Goal: Information Seeking & Learning: Compare options

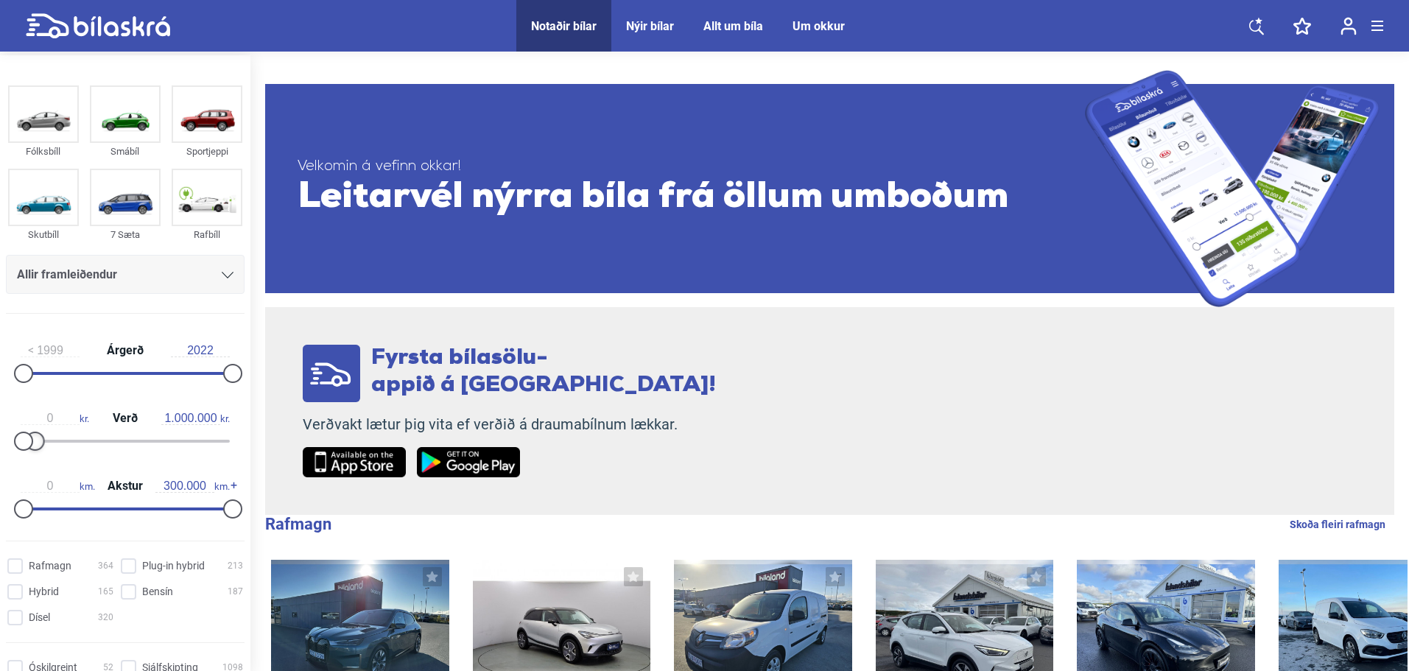
type input "900.000"
drag, startPoint x: 223, startPoint y: 438, endPoint x: 29, endPoint y: 451, distance: 194.8
click at [29, 451] on div "0 kr. Verð 900.000 kr." at bounding box center [125, 427] width 239 height 68
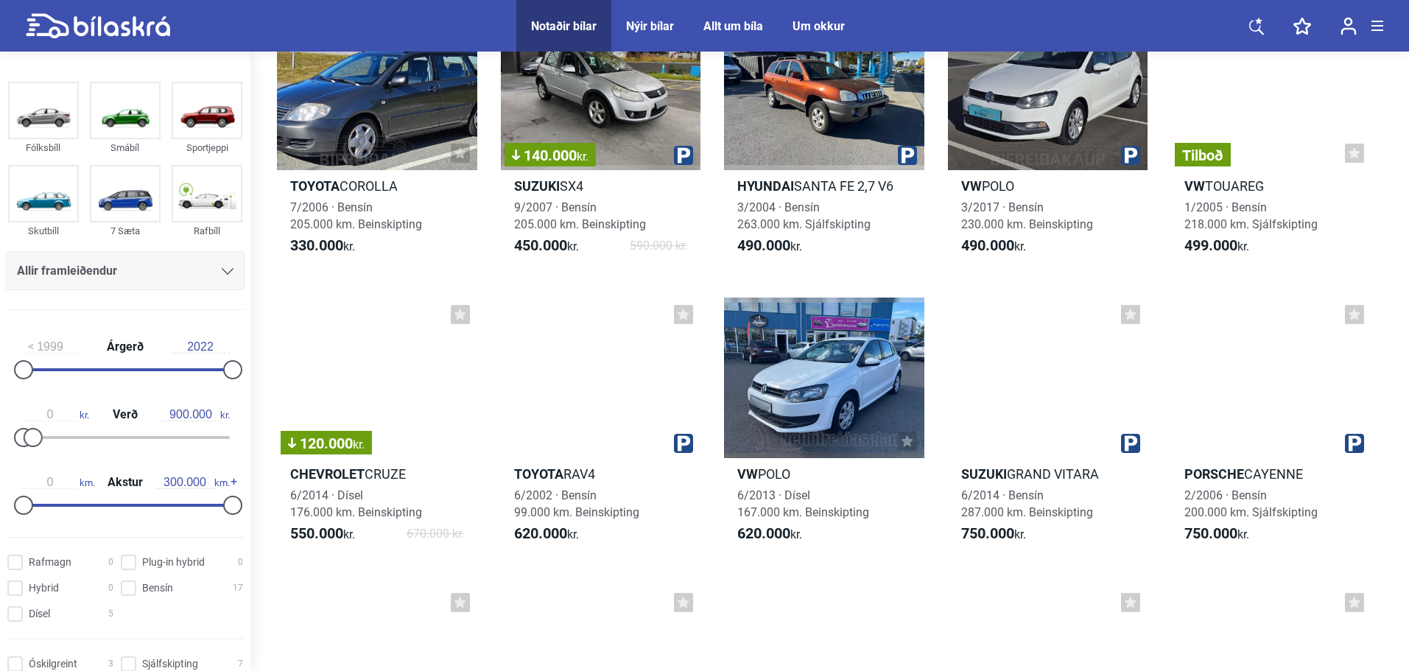
scroll to position [147, 0]
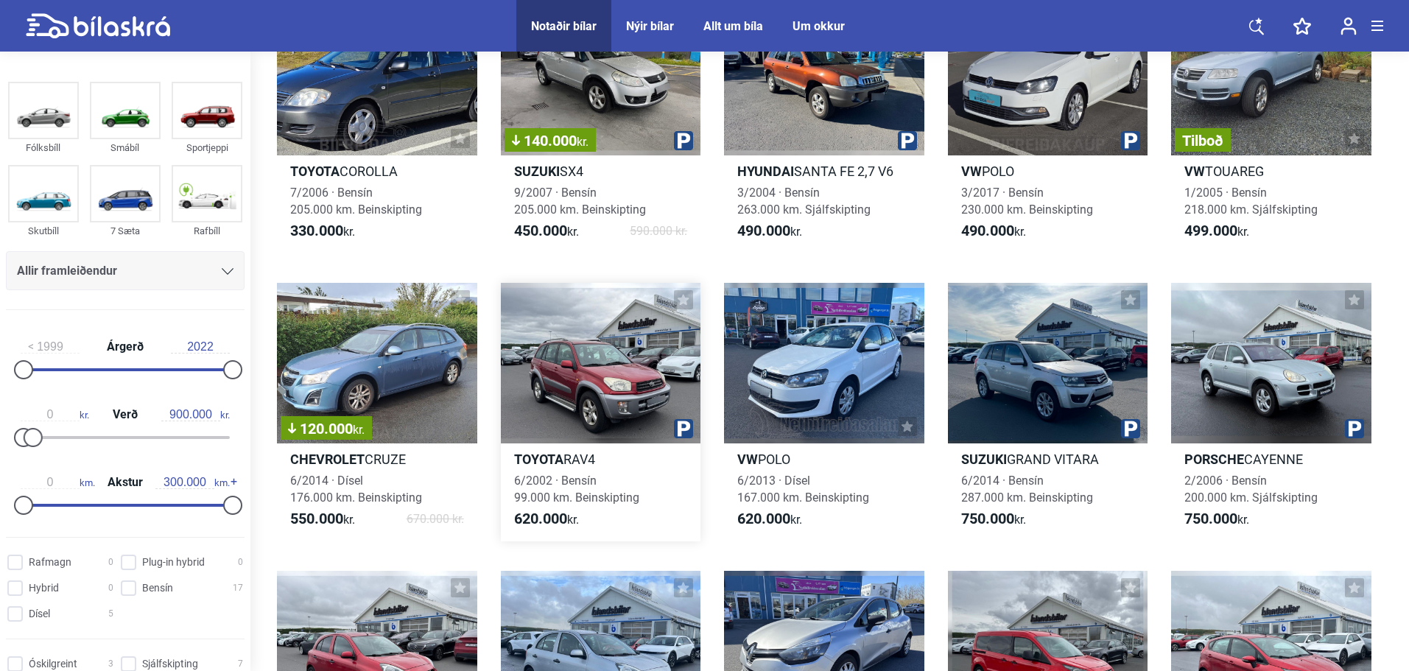
click at [636, 360] on div at bounding box center [601, 363] width 200 height 160
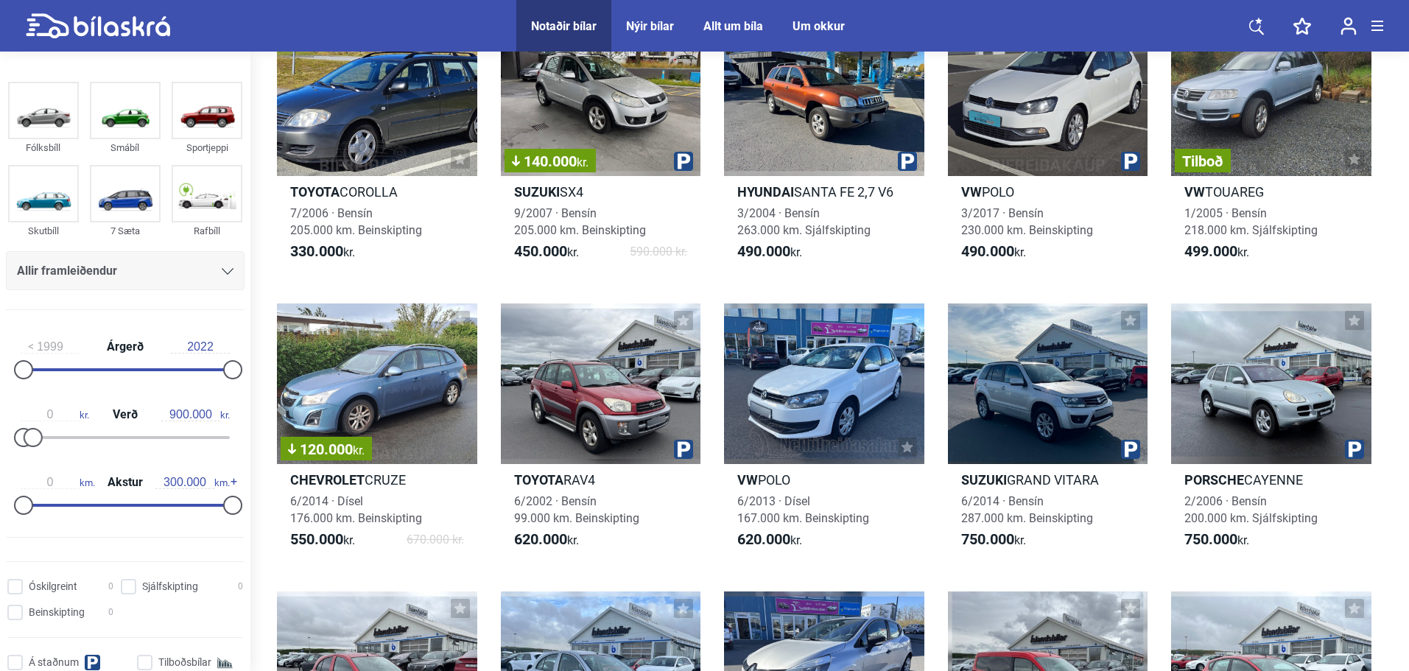
scroll to position [147, 0]
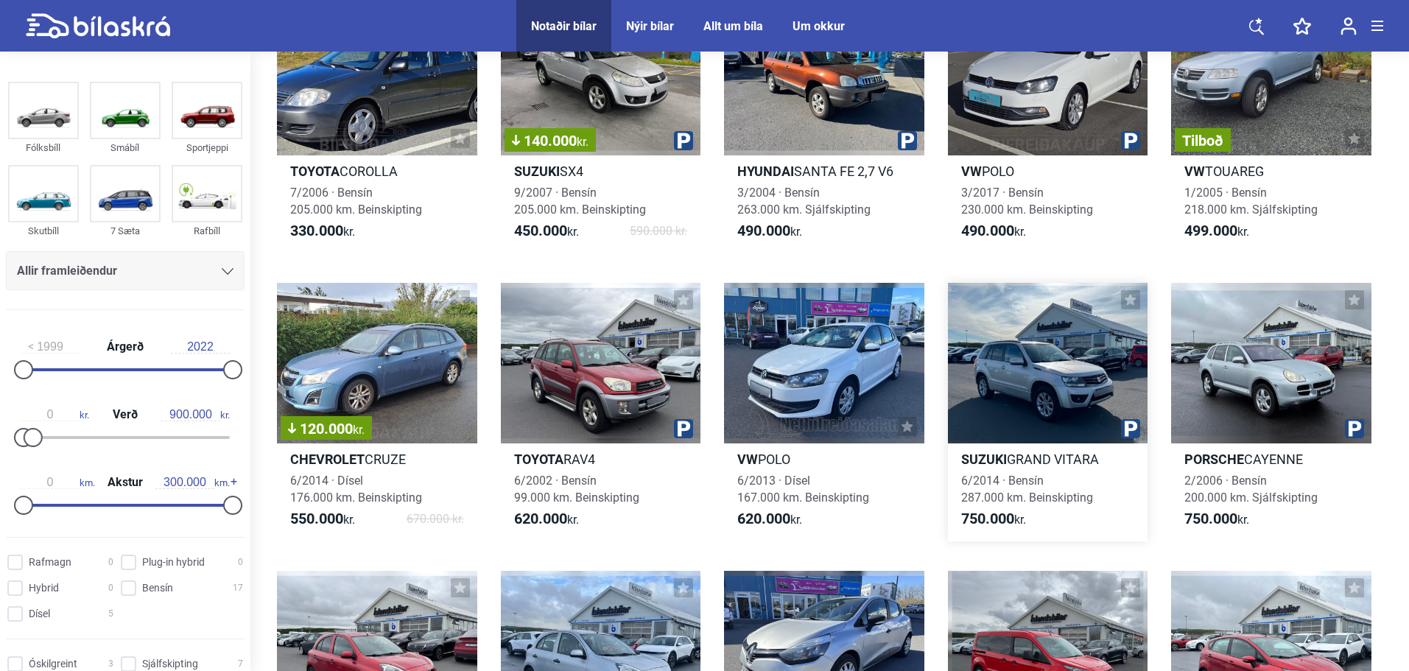
click at [1020, 376] on div at bounding box center [1048, 363] width 200 height 160
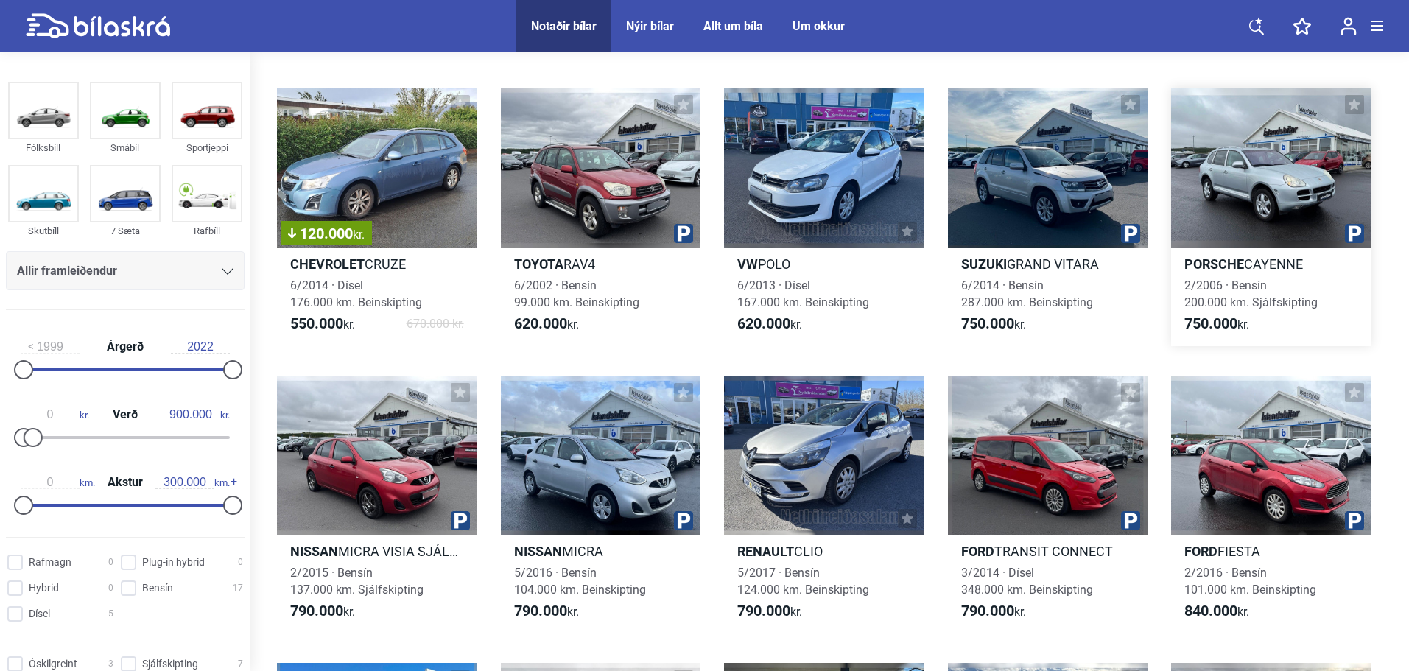
scroll to position [368, 0]
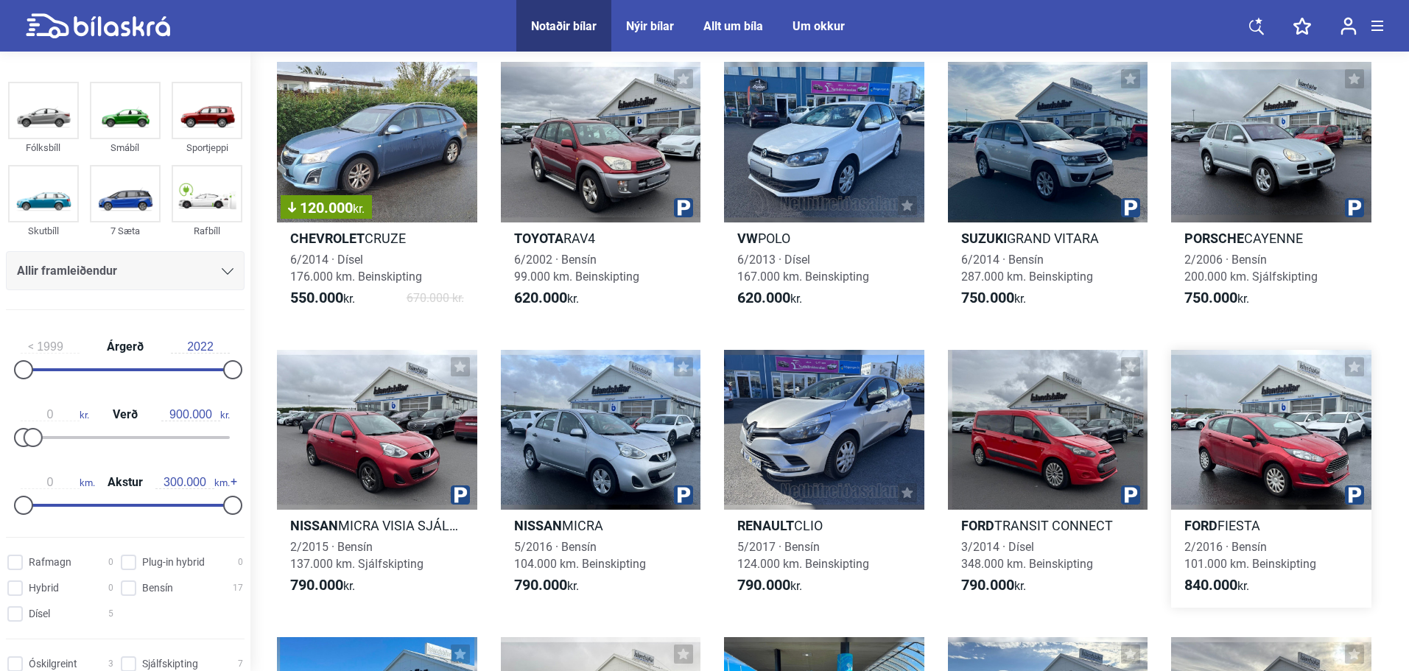
click at [1265, 441] on div at bounding box center [1271, 430] width 200 height 160
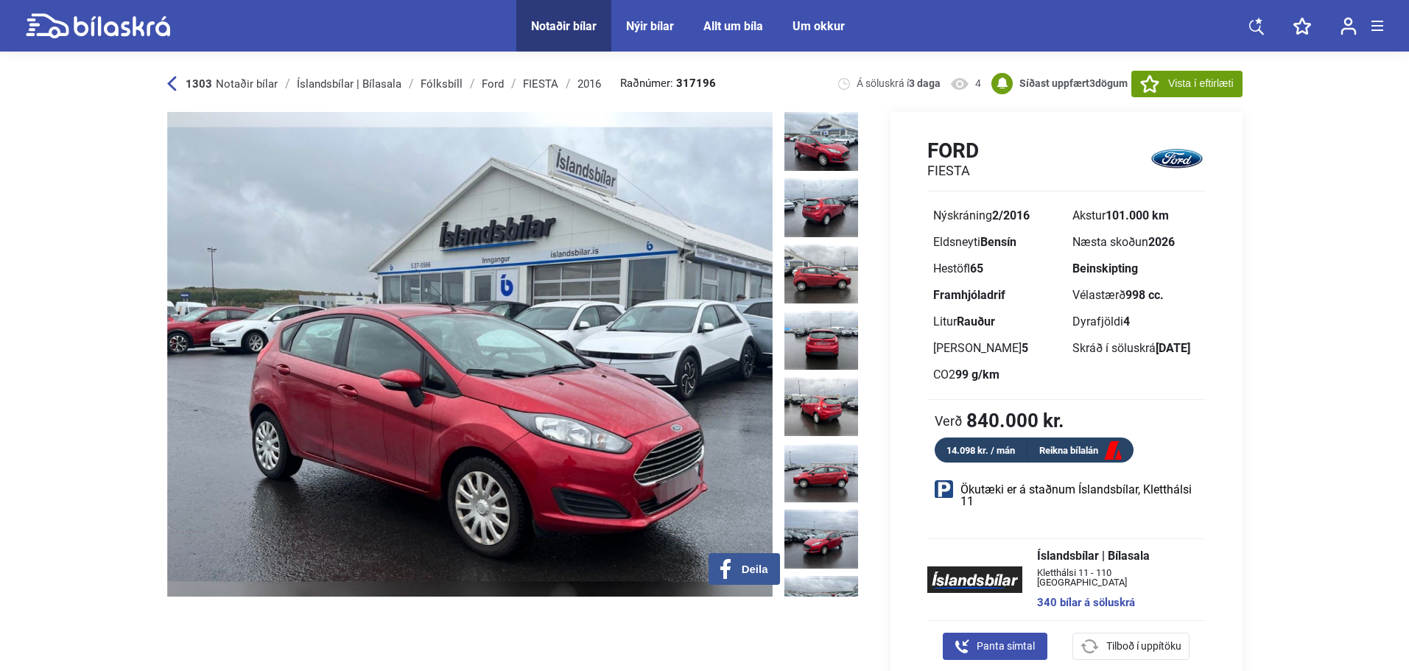
click at [812, 147] on img at bounding box center [821, 141] width 74 height 59
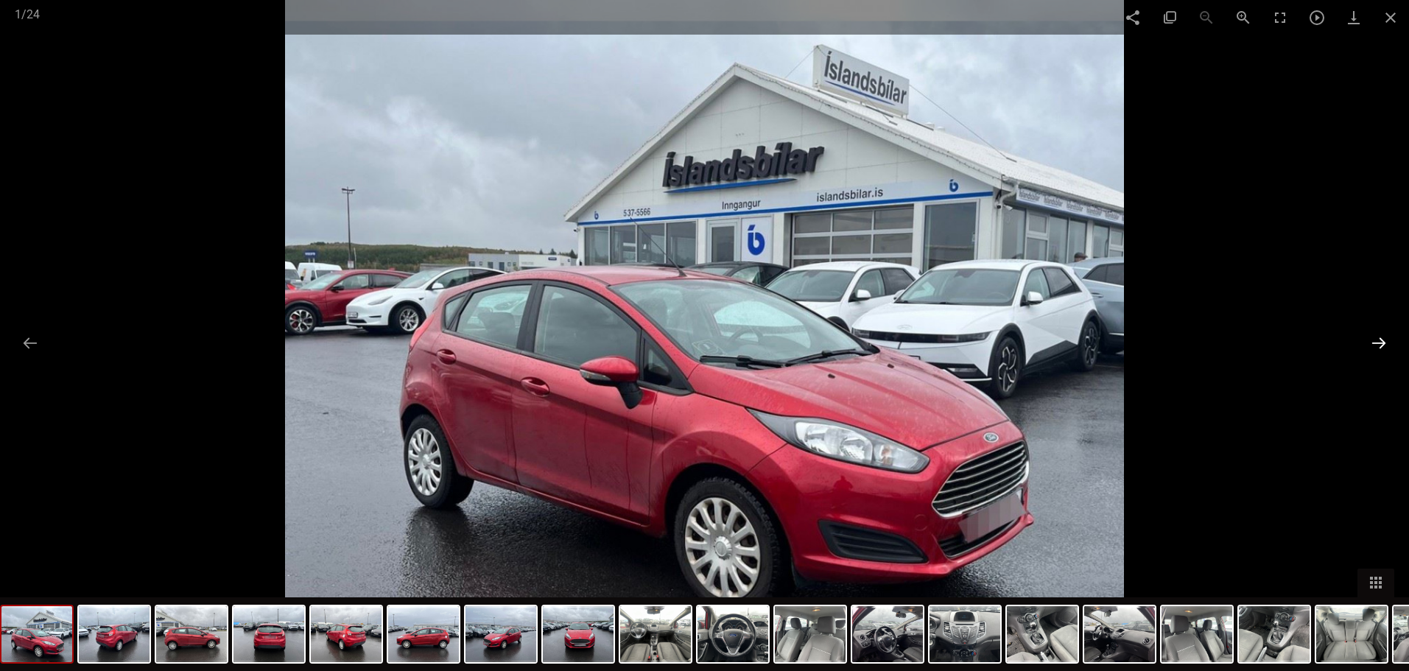
click at [1376, 349] on button at bounding box center [1378, 342] width 31 height 29
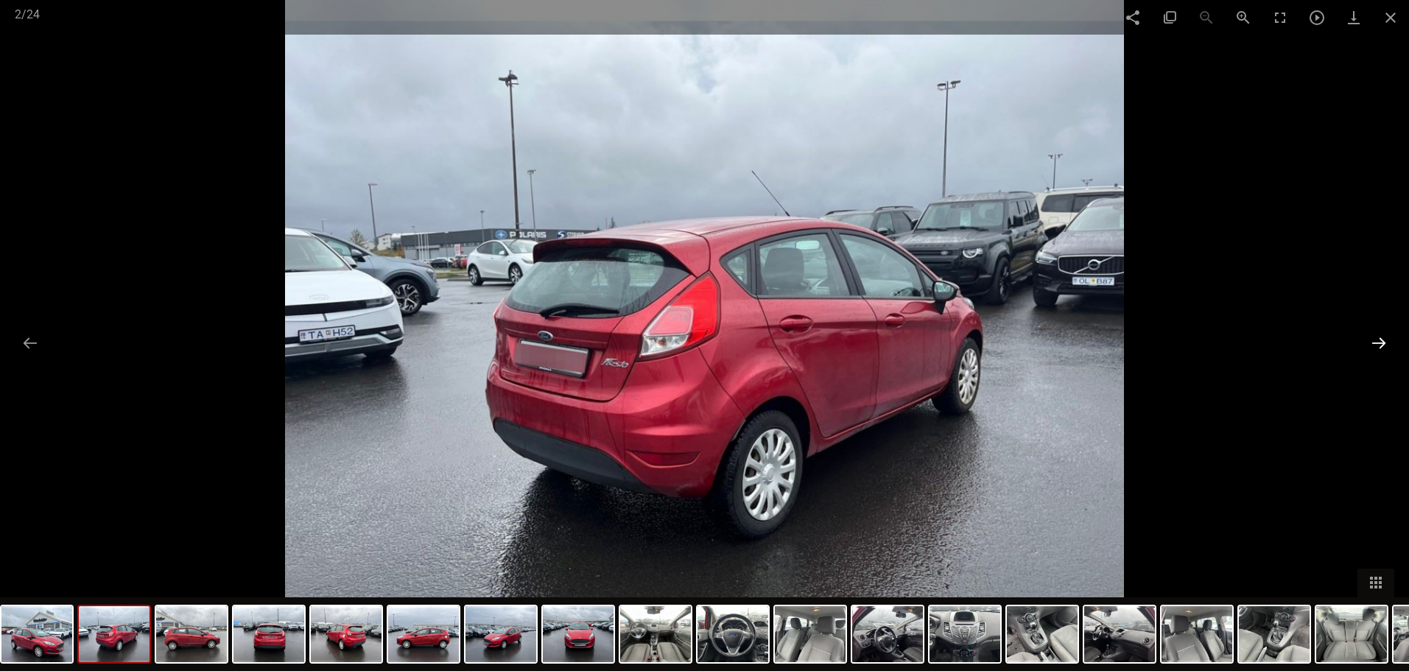
click at [1376, 349] on button at bounding box center [1378, 342] width 31 height 29
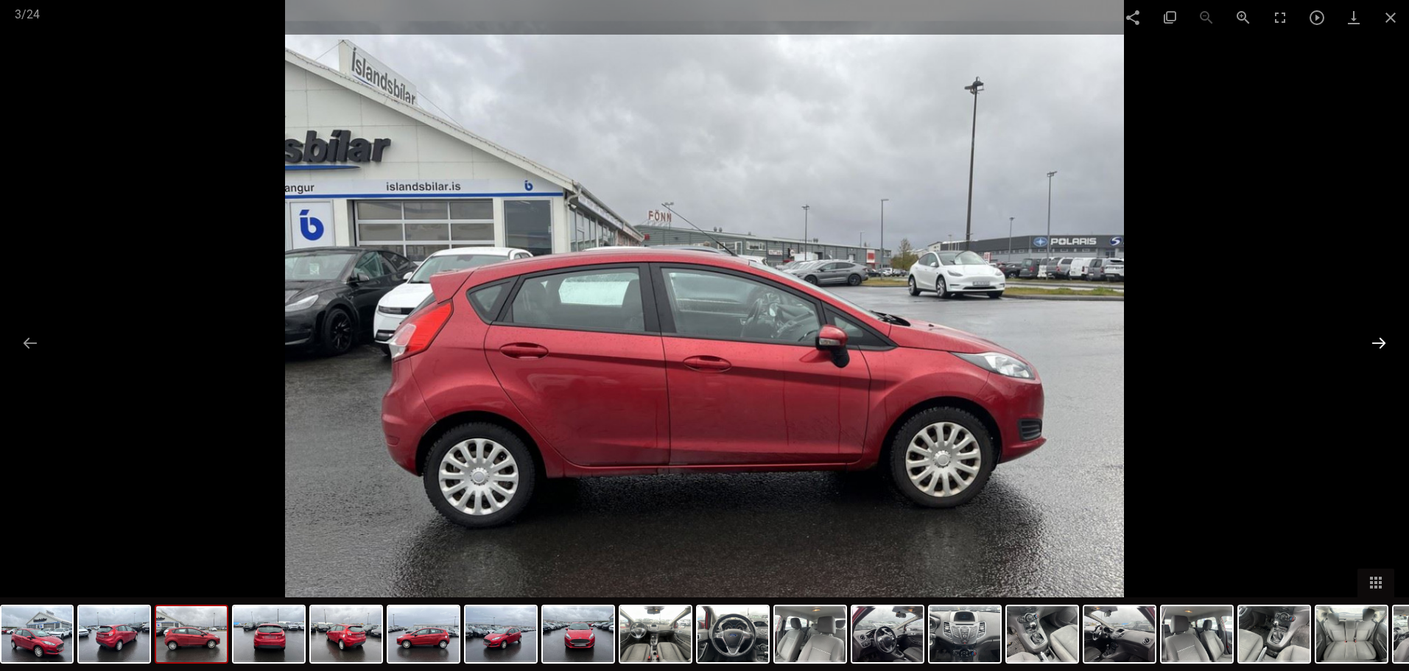
click at [1381, 340] on button at bounding box center [1378, 342] width 31 height 29
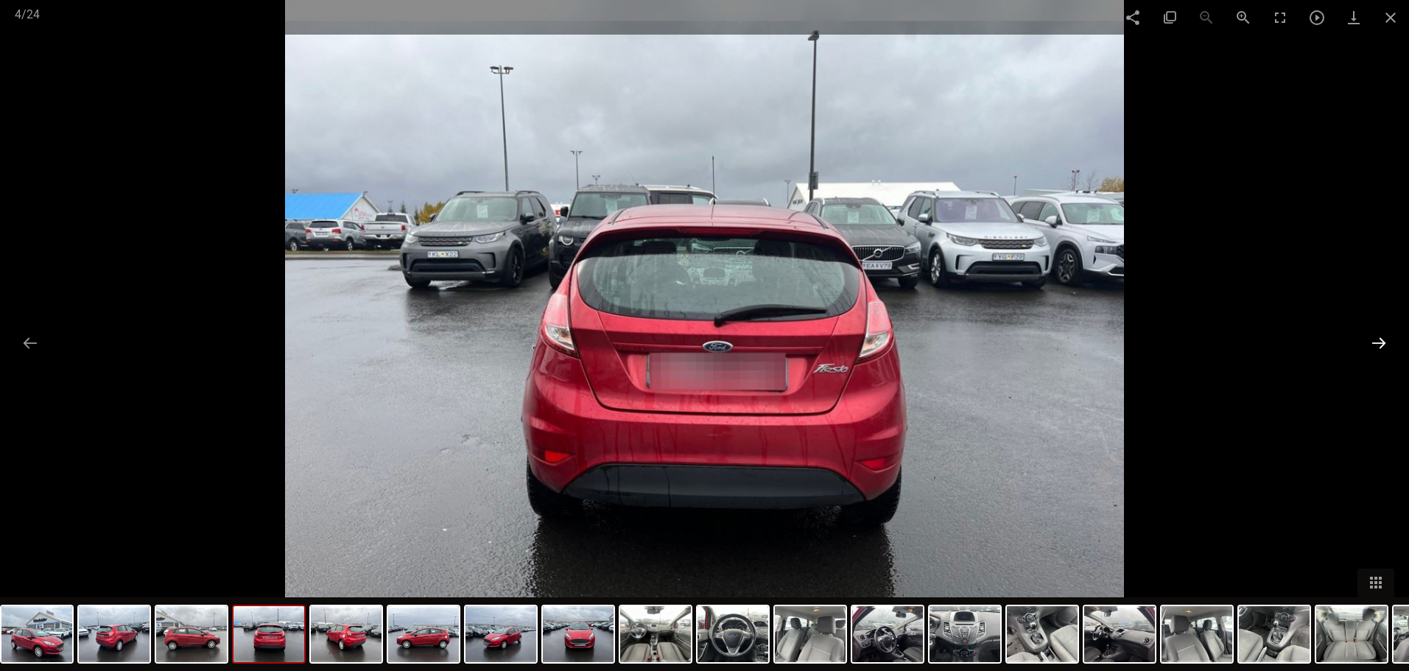
click at [1381, 340] on button at bounding box center [1378, 342] width 31 height 29
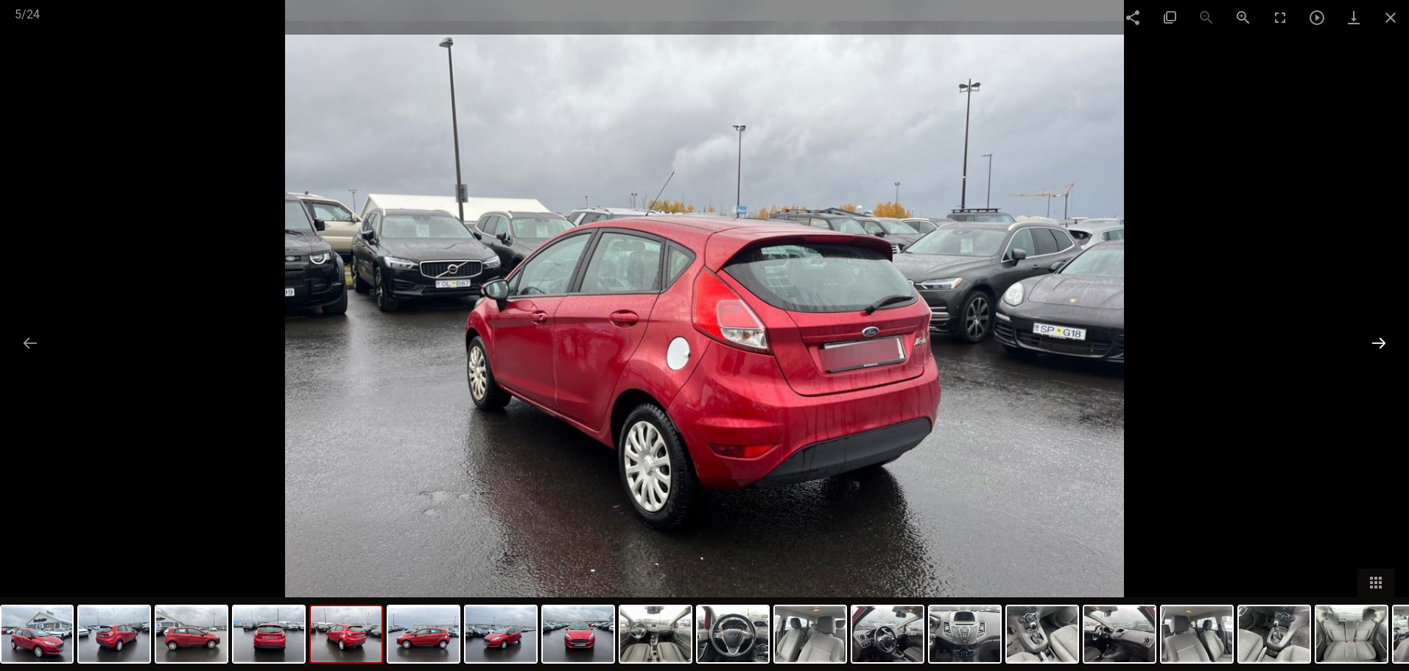
click at [1381, 340] on button at bounding box center [1378, 342] width 31 height 29
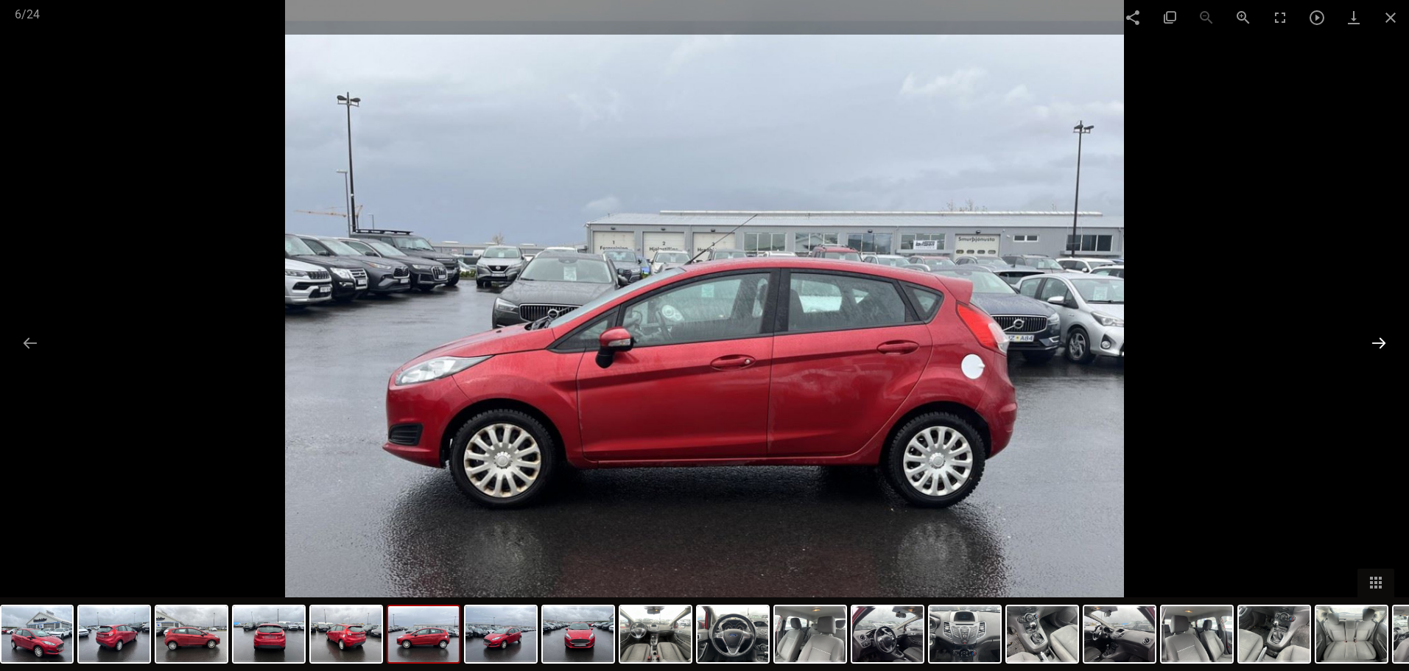
click at [1381, 340] on button at bounding box center [1378, 342] width 31 height 29
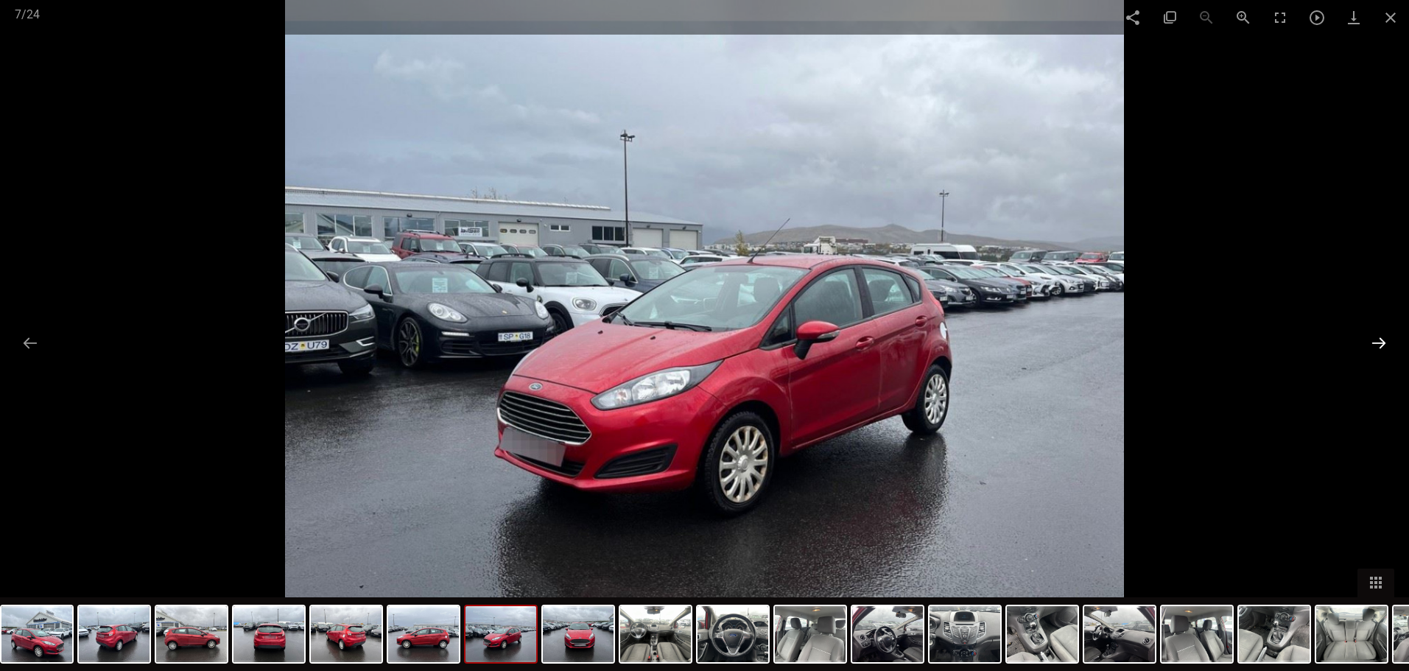
click at [1381, 340] on button at bounding box center [1378, 342] width 31 height 29
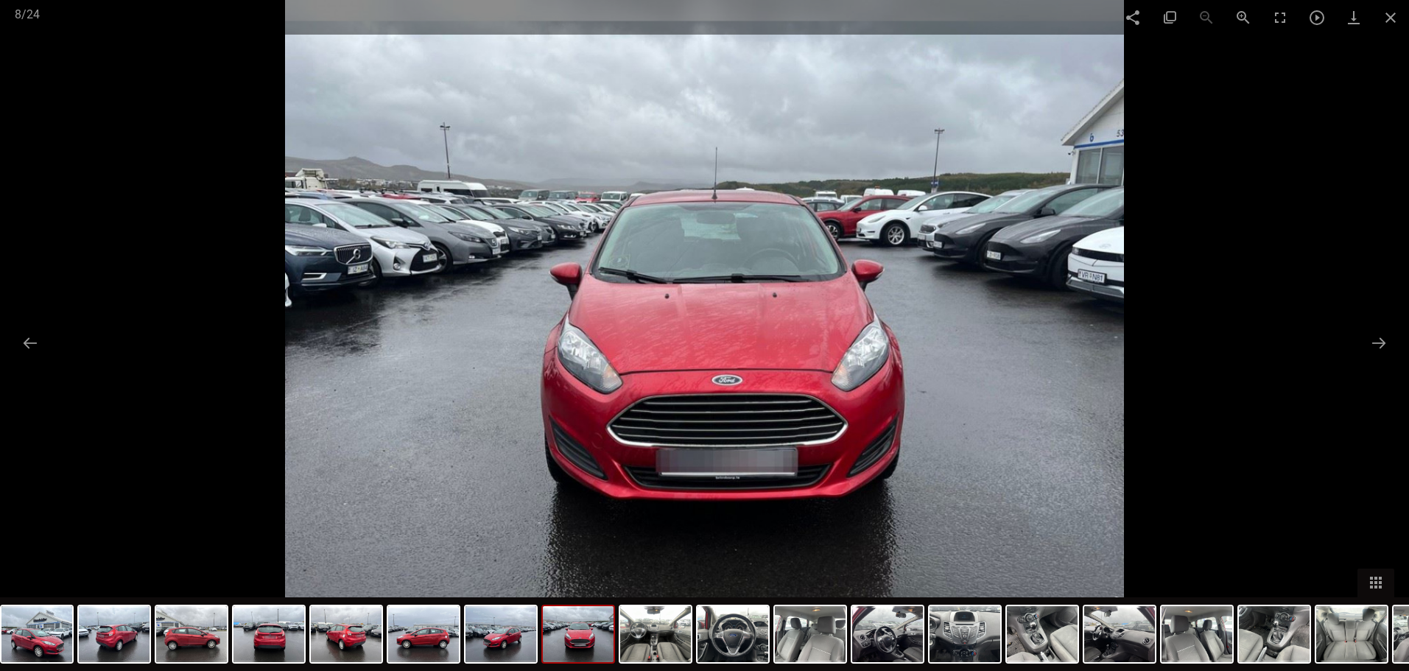
scroll to position [368, 0]
click at [1395, 10] on span at bounding box center [1390, 17] width 37 height 35
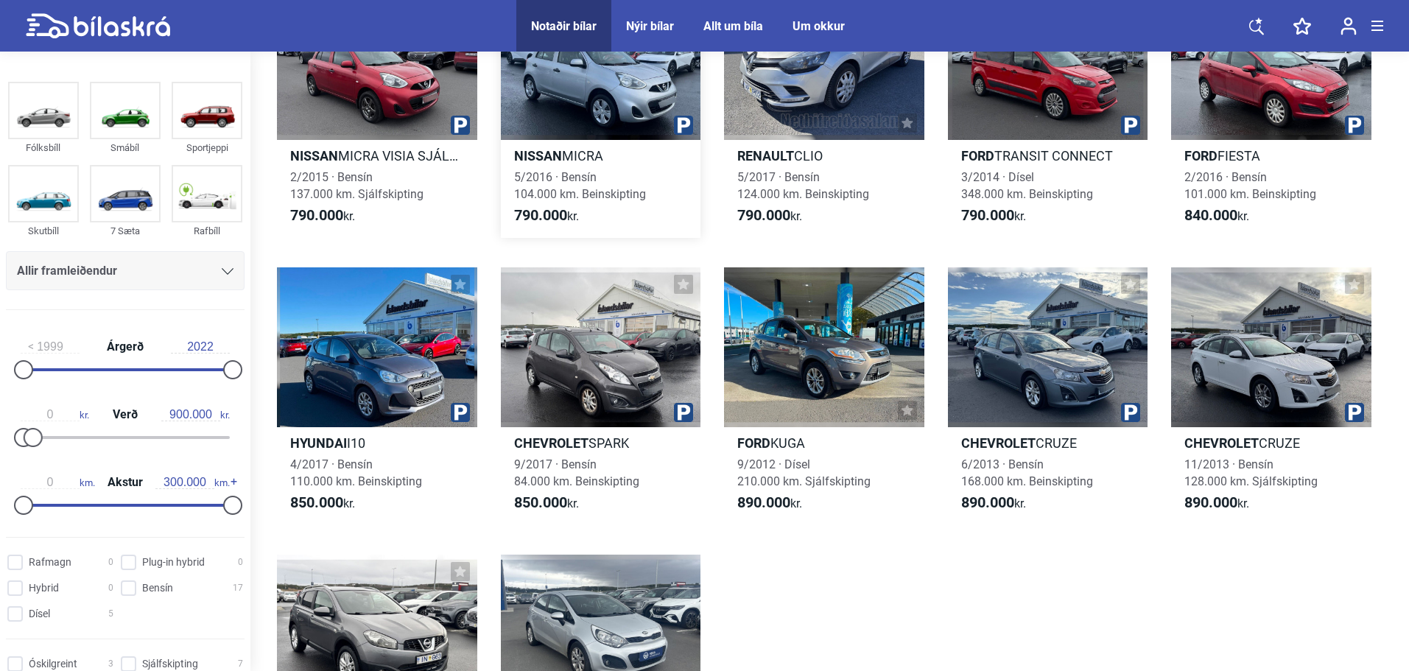
scroll to position [442, 0]
